Goal: Use online tool/utility

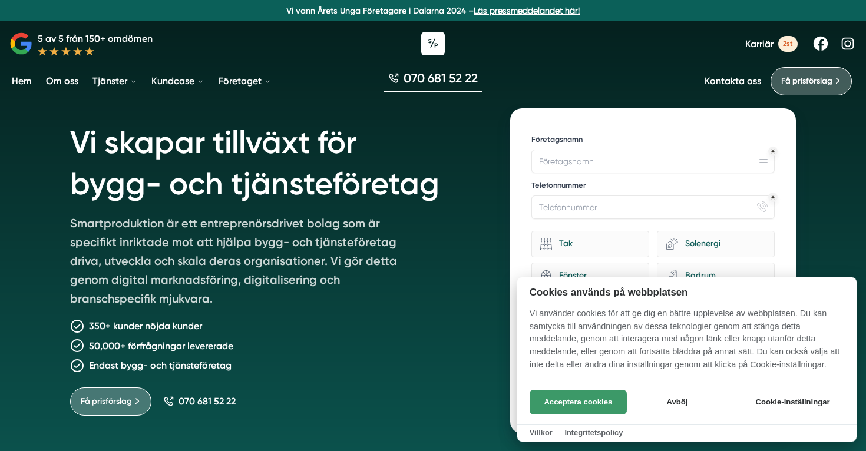
click at [601, 396] on button "Acceptera cookies" at bounding box center [578, 402] width 97 height 25
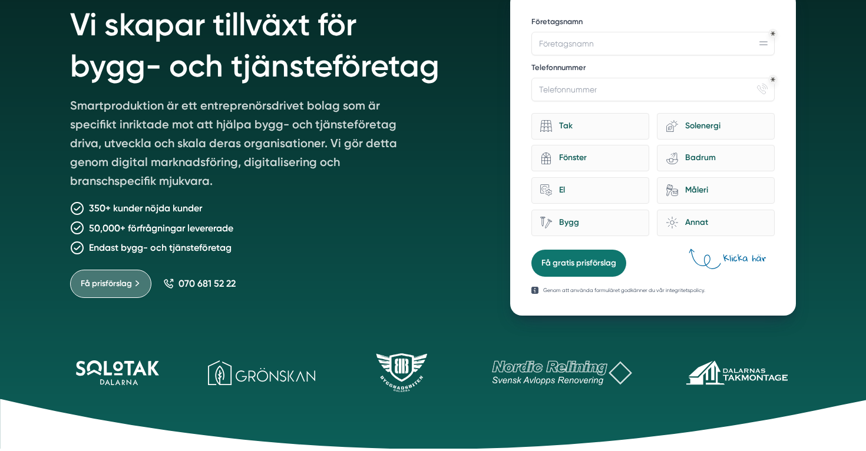
scroll to position [119, 0]
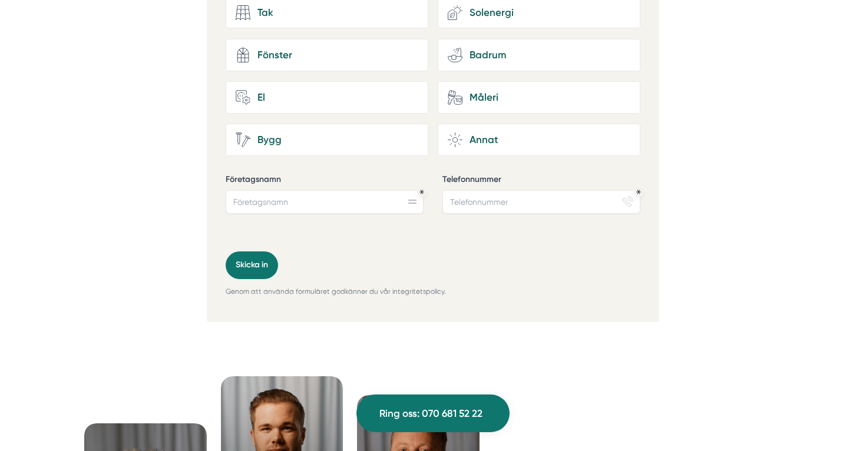
scroll to position [999, 0]
